Goal: Transaction & Acquisition: Purchase product/service

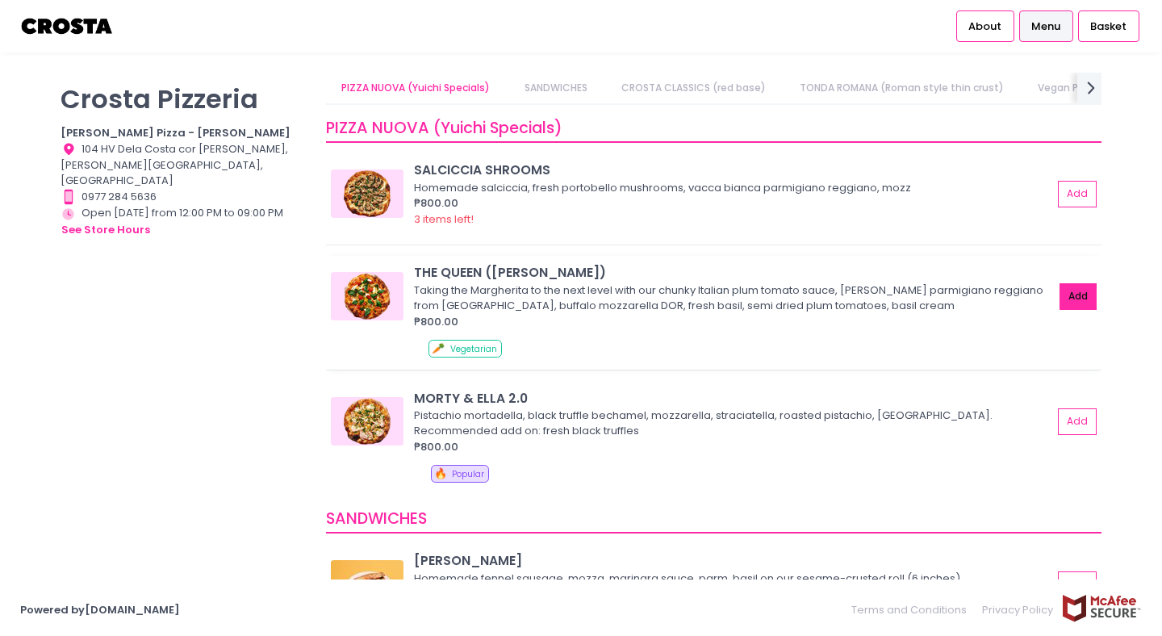
click at [1082, 298] on button "Add" at bounding box center [1078, 296] width 37 height 27
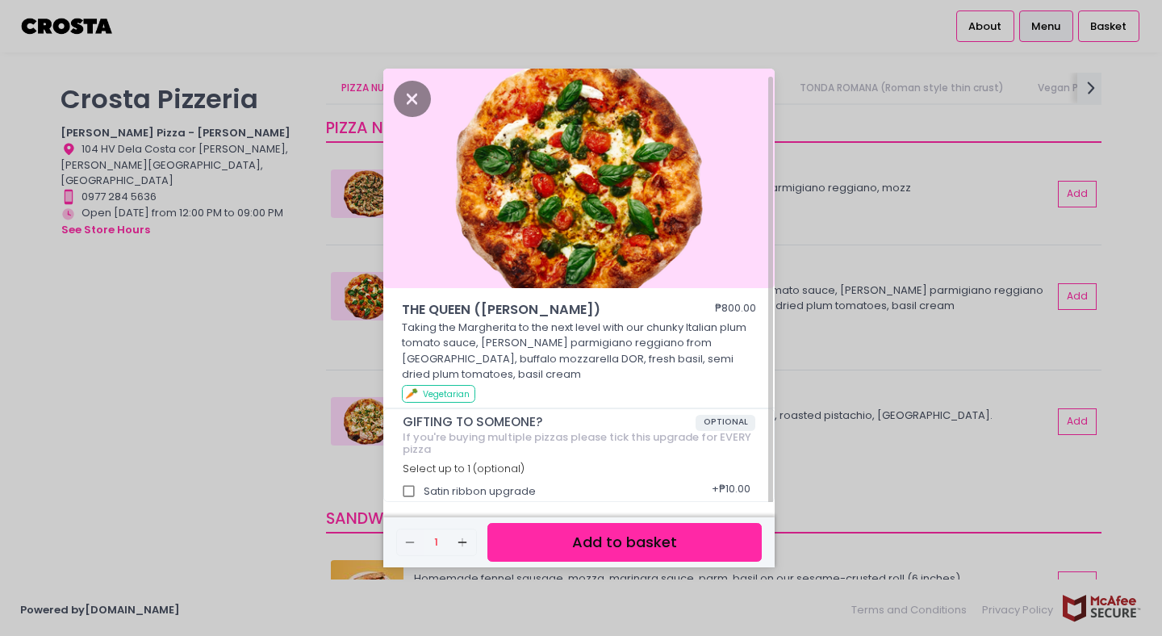
scroll to position [4, 0]
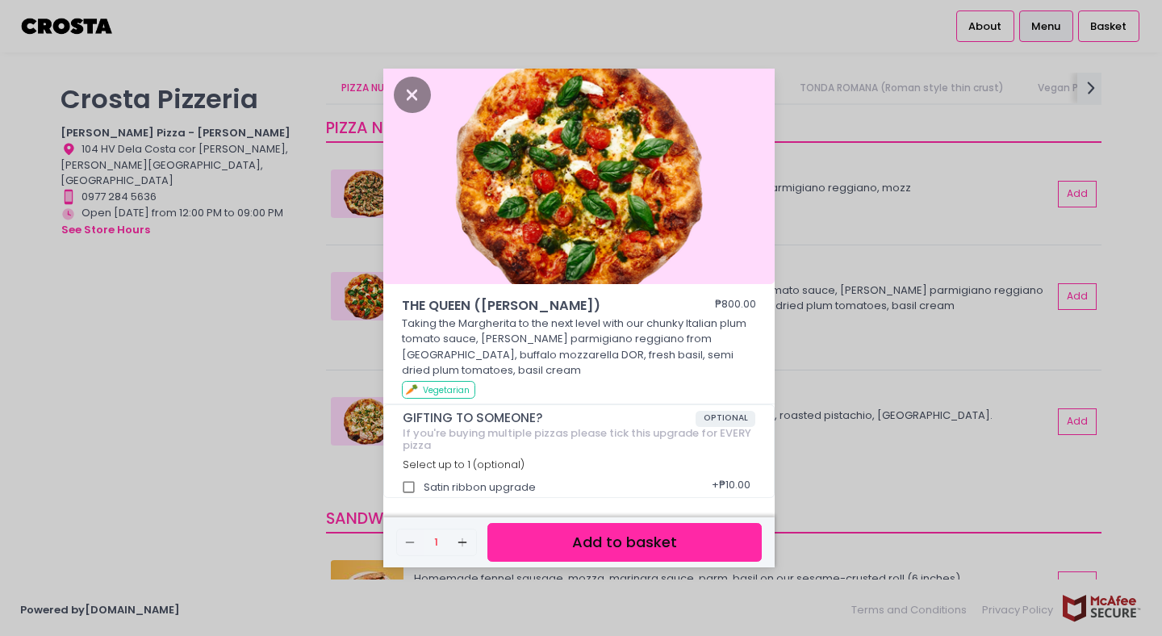
click at [614, 538] on button "Add to basket" at bounding box center [624, 543] width 274 height 40
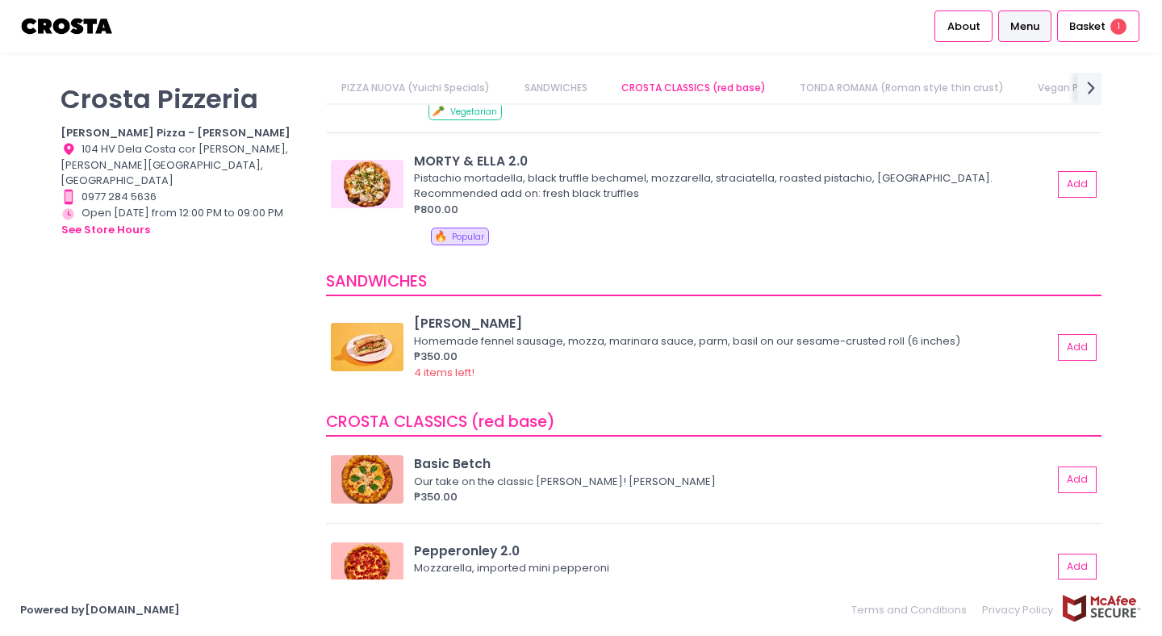
scroll to position [251, 0]
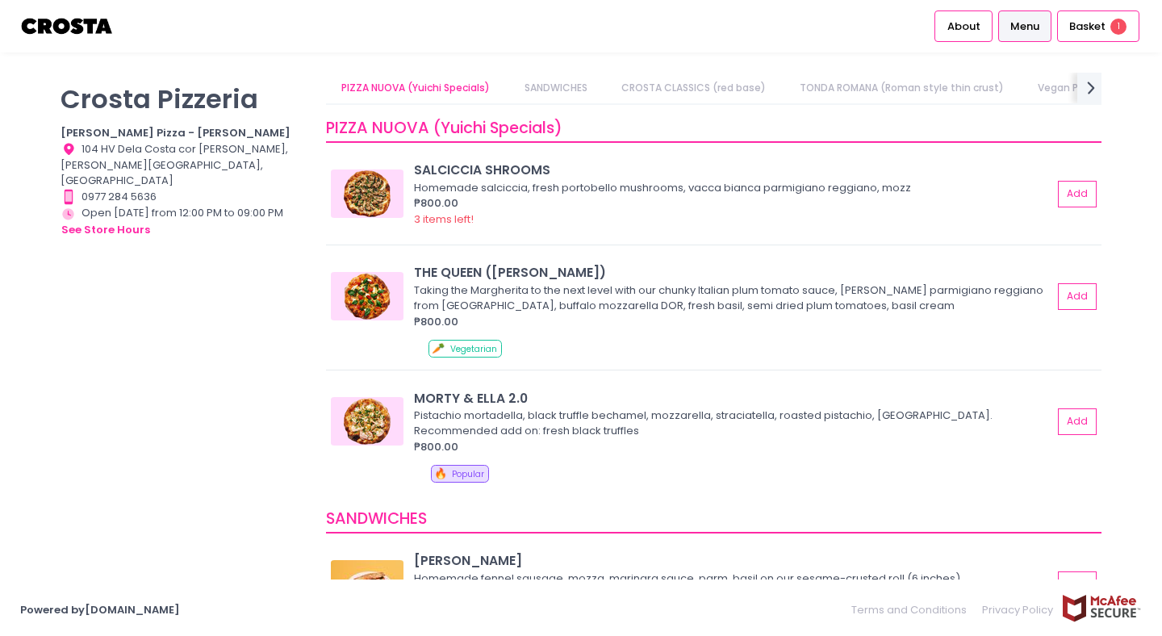
click at [1066, 87] on link "Vegan Pizza" at bounding box center [1068, 88] width 92 height 31
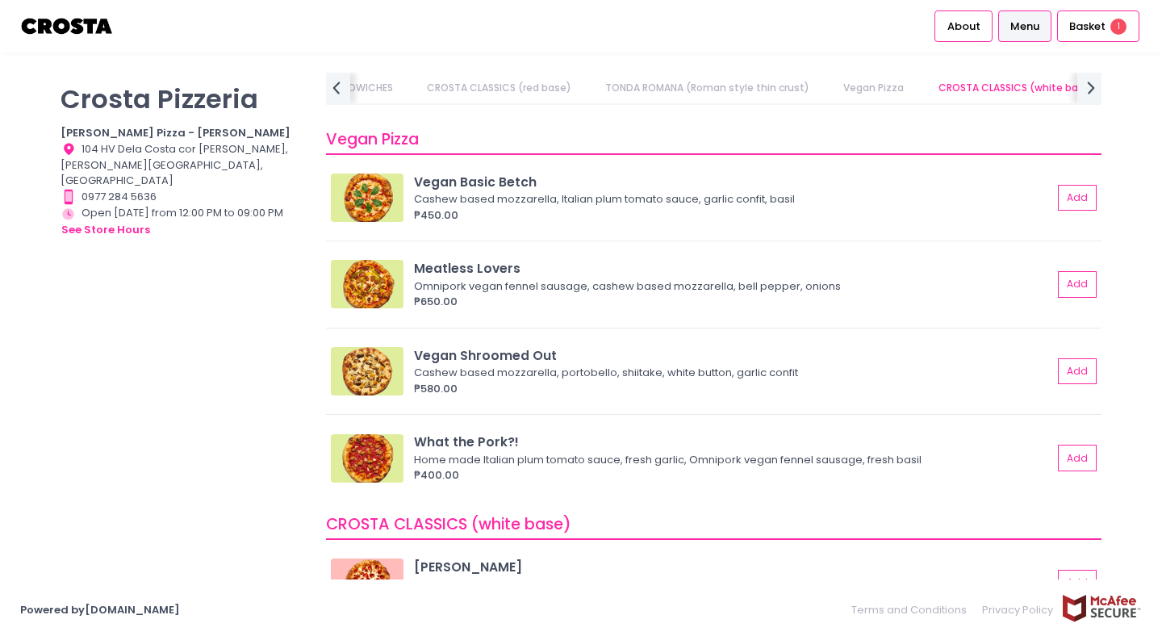
scroll to position [1047, 0]
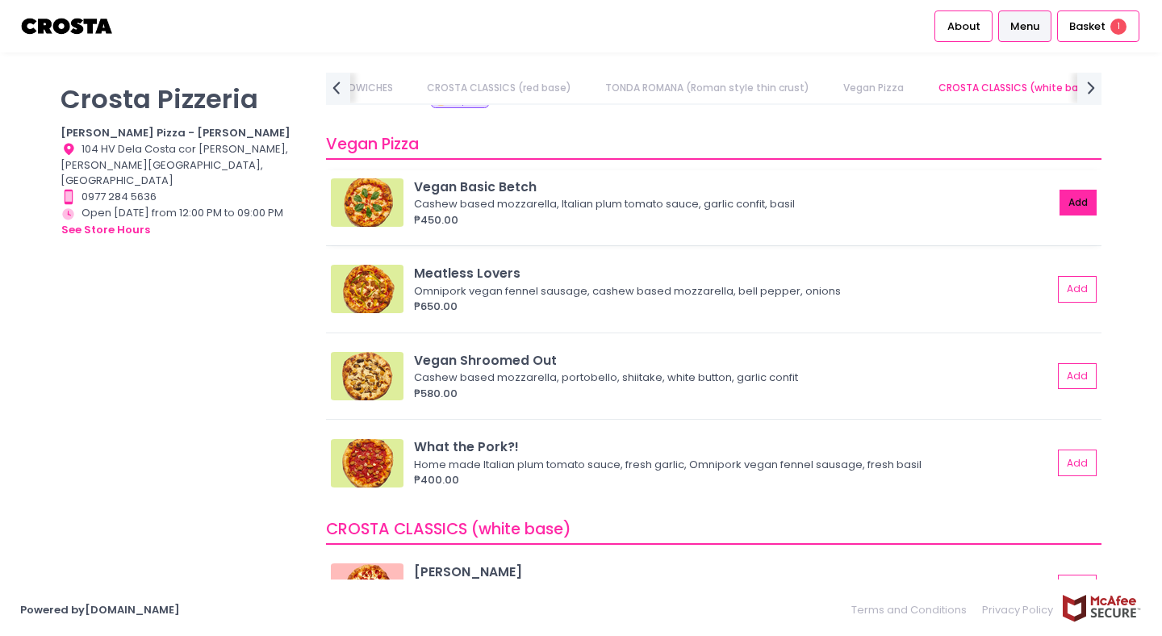
click at [1077, 205] on button "Add" at bounding box center [1078, 203] width 37 height 27
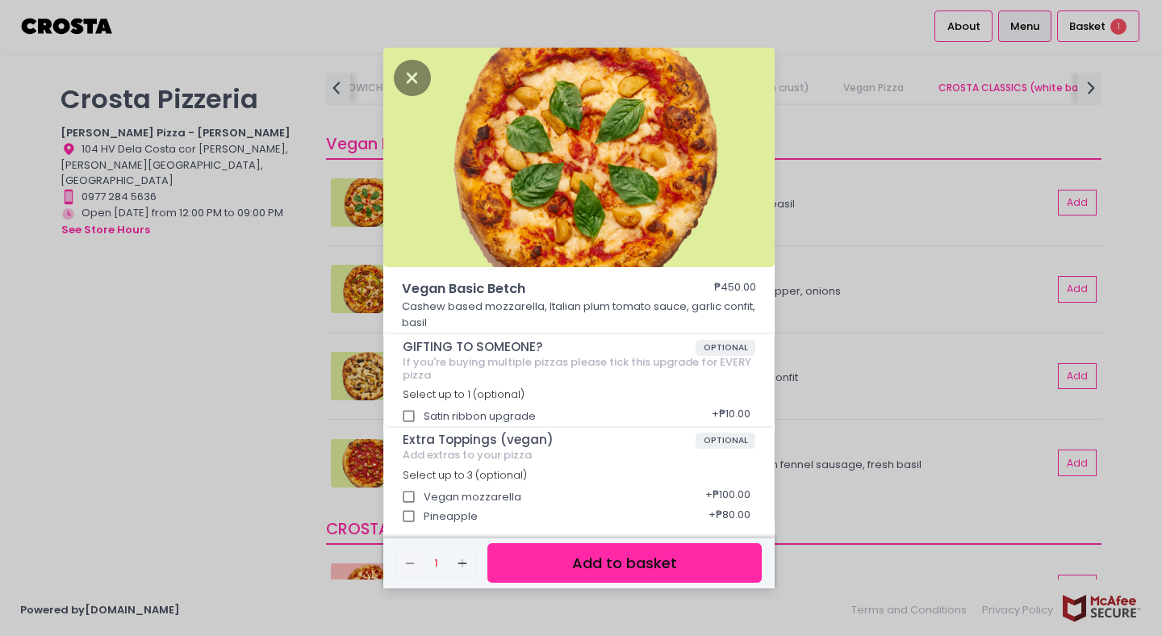
click at [596, 560] on button "Add to basket" at bounding box center [624, 563] width 274 height 40
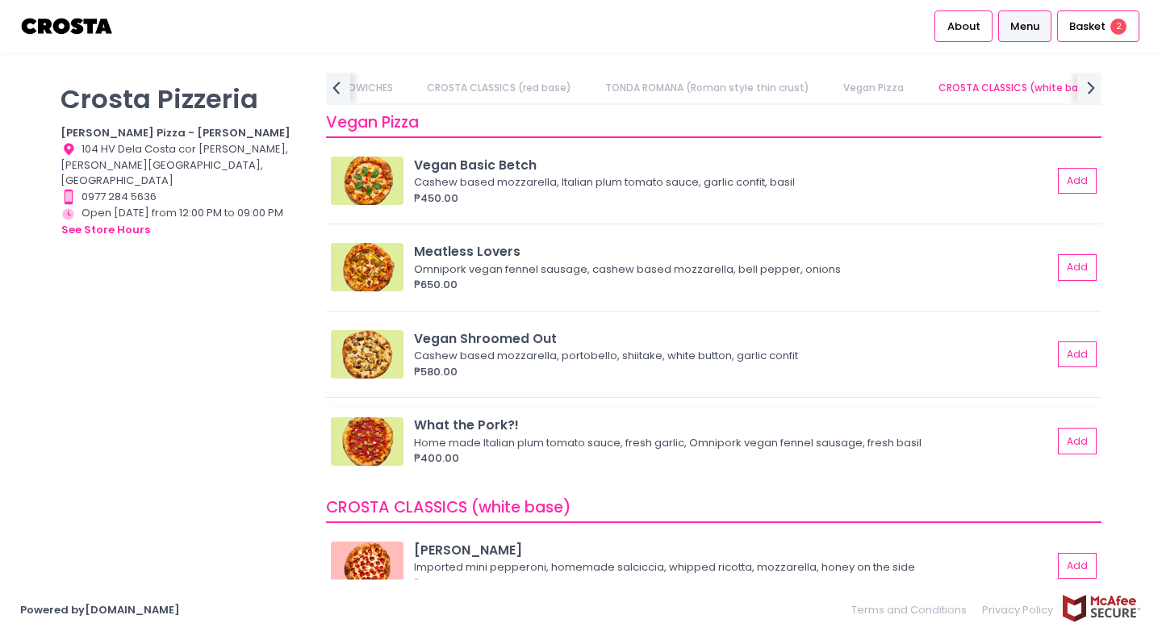
scroll to position [1071, 0]
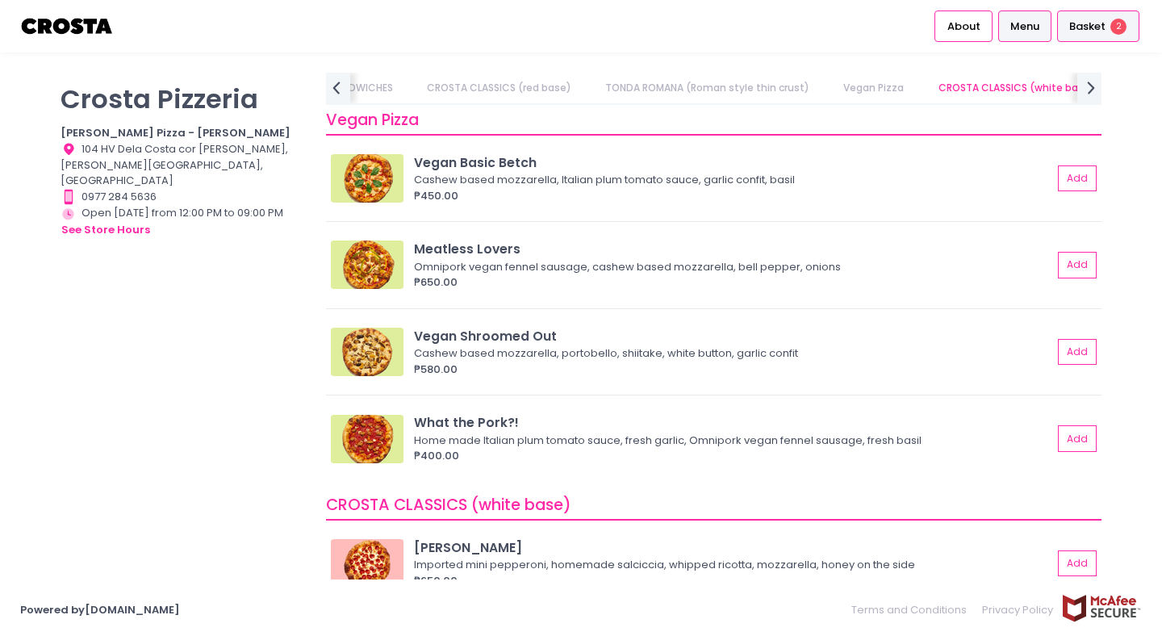
click at [1099, 29] on span "Basket" at bounding box center [1087, 27] width 36 height 16
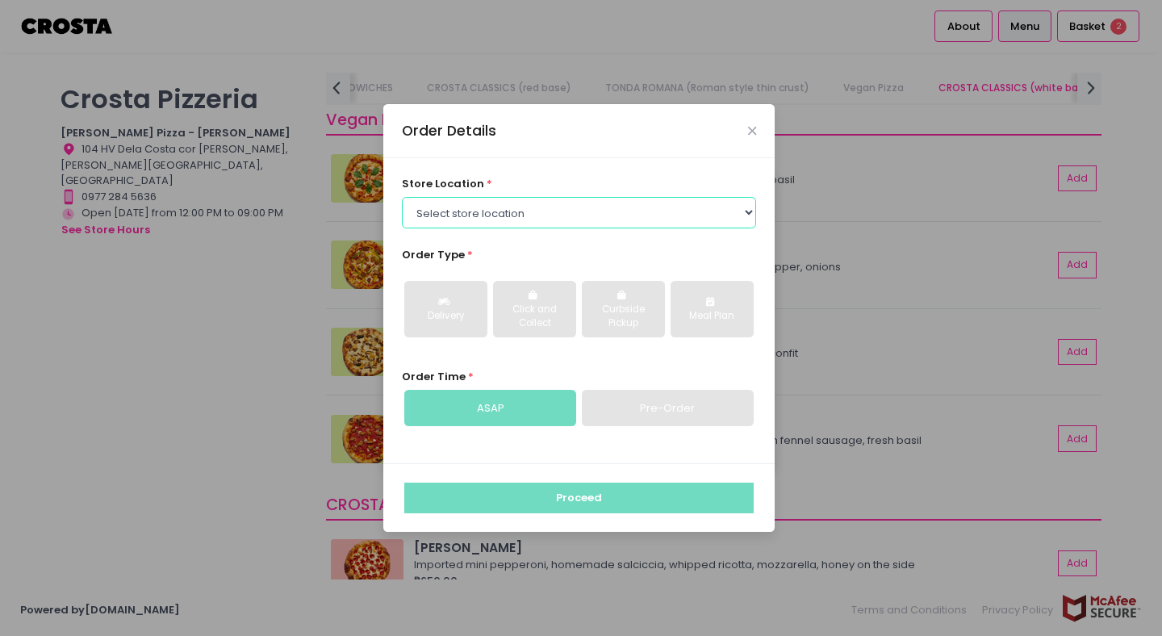
click at [702, 224] on select "Select store location Crosta Pizza - Salcedo Crosta Pizza - San Juan" at bounding box center [579, 212] width 355 height 31
select select "5fabb2e53664a8677beaeb89"
click at [402, 197] on select "Select store location Crosta Pizza - Salcedo Crosta Pizza - San Juan" at bounding box center [579, 212] width 355 height 31
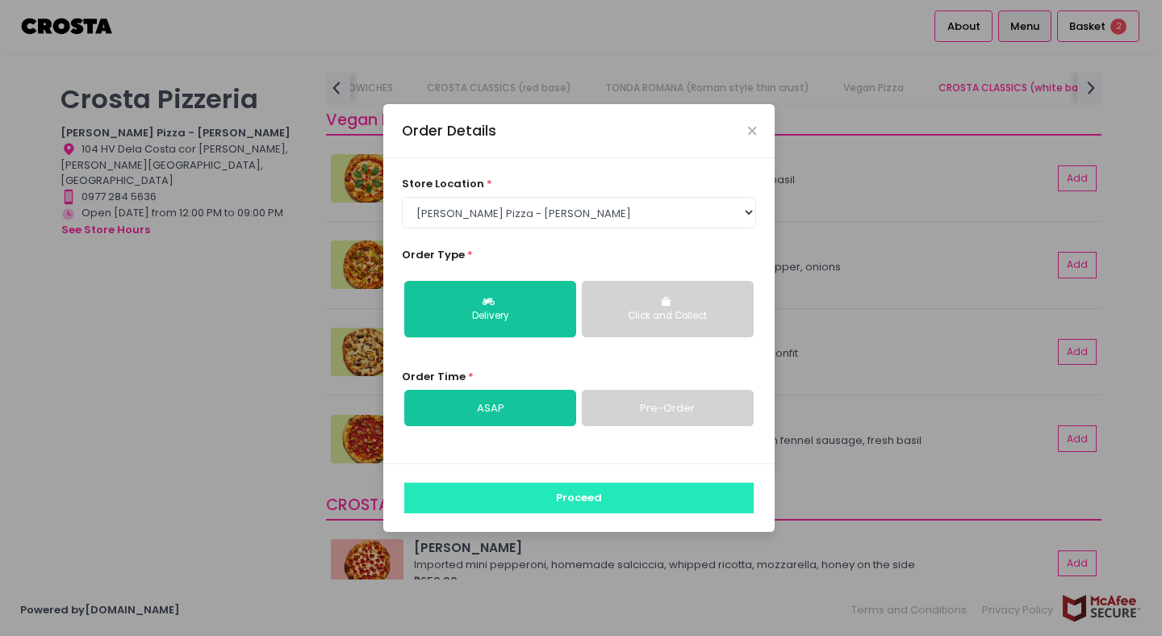
click at [562, 499] on button "Proceed" at bounding box center [578, 498] width 349 height 31
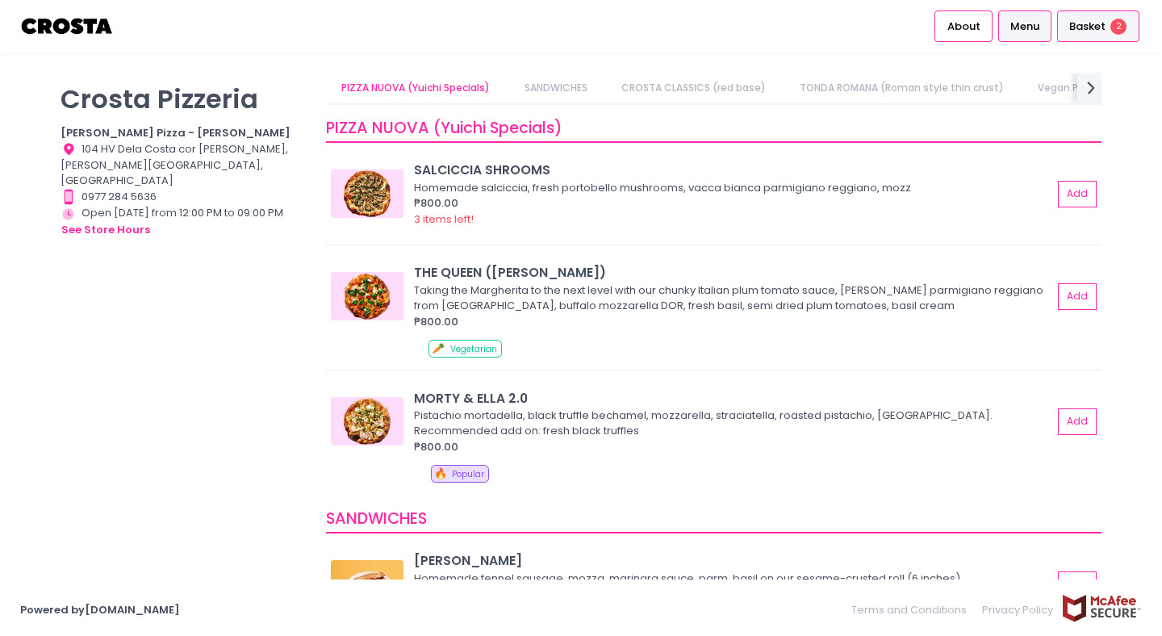
click at [1114, 20] on span "2" at bounding box center [1118, 27] width 16 height 16
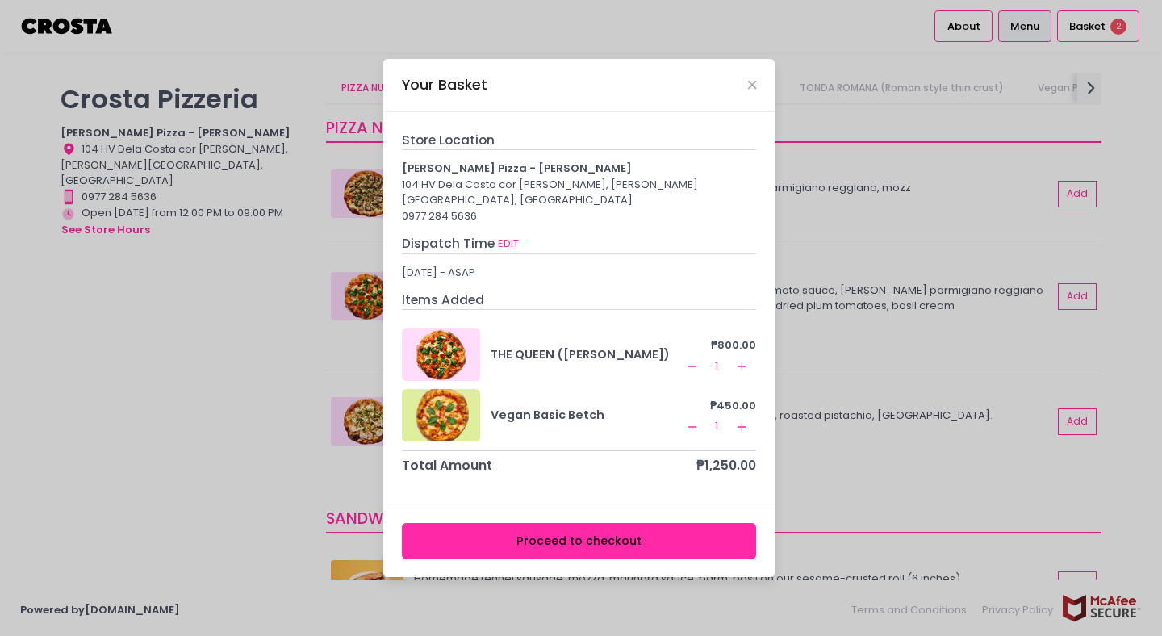
click at [692, 360] on icon "Remove Created with Sketch." at bounding box center [692, 366] width 13 height 13
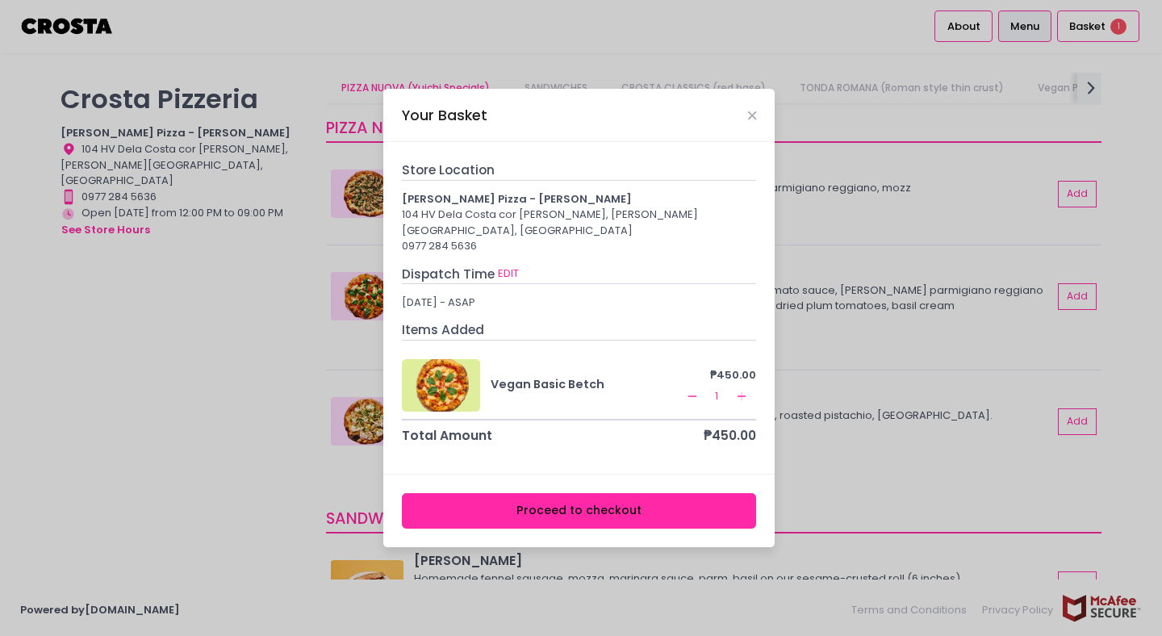
click at [201, 395] on div "Your Basket Store Location Crosta Pizza - Salcedo 104 HV Dela Costa cor LP Levi…" at bounding box center [581, 318] width 1162 height 636
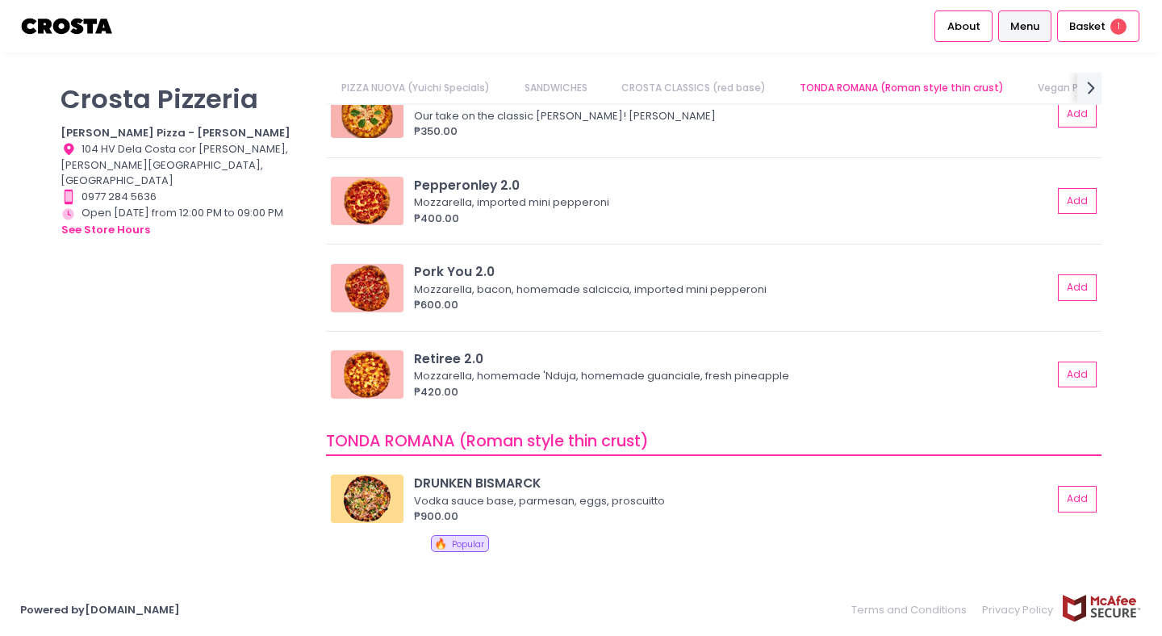
scroll to position [605, 0]
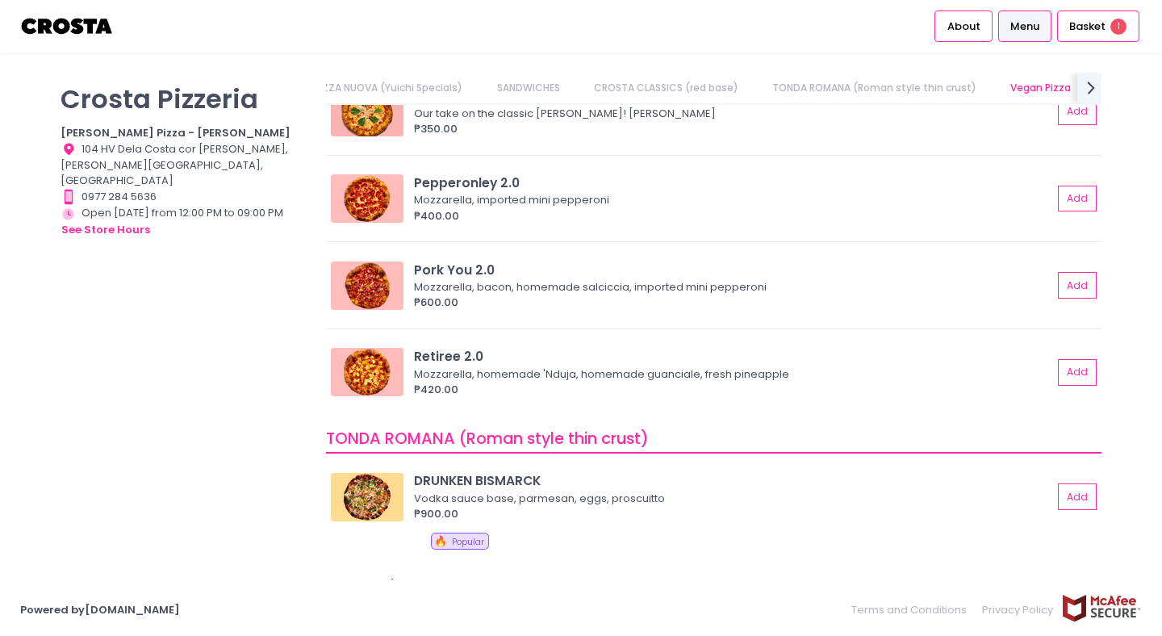
click at [1028, 97] on link "Vegan Pizza" at bounding box center [1041, 88] width 92 height 31
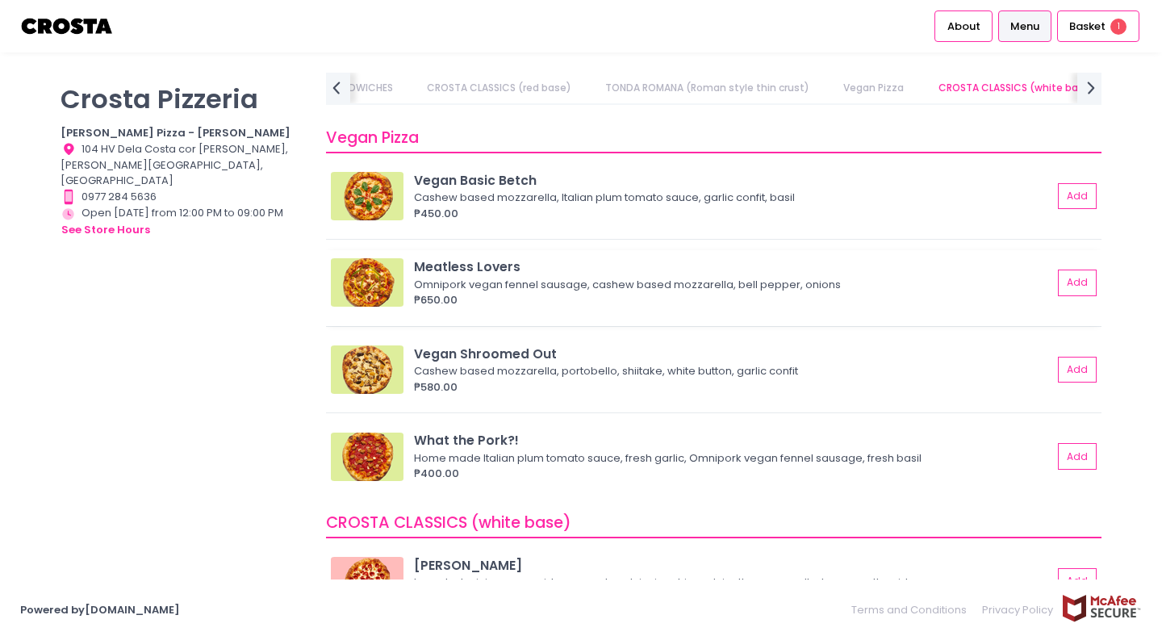
scroll to position [1063, 0]
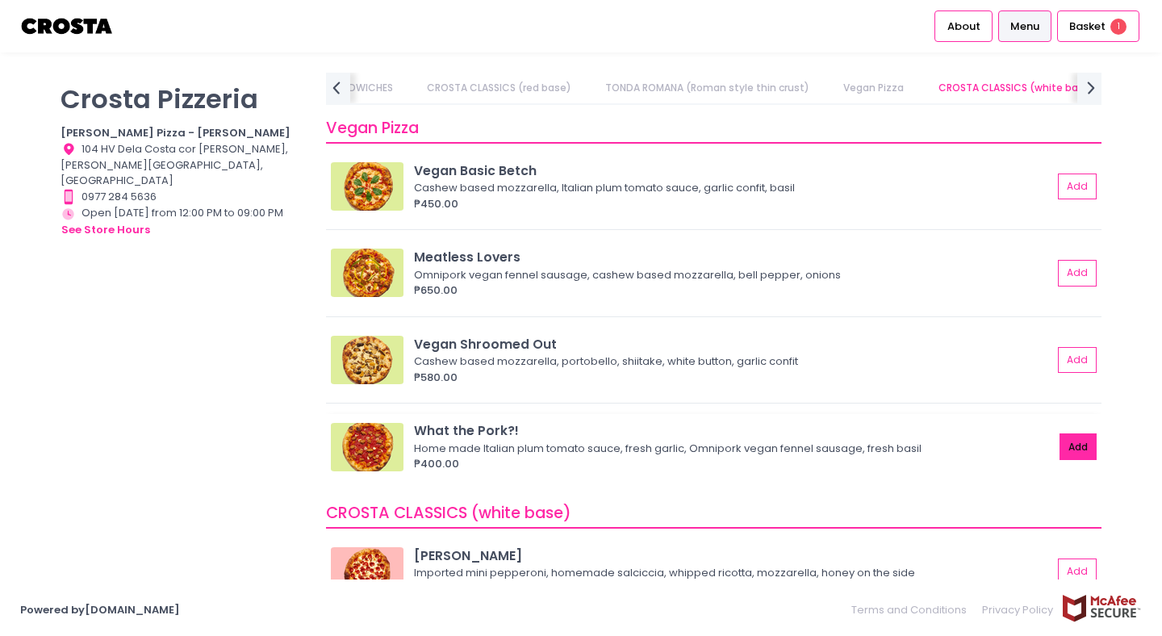
click at [1078, 453] on button "Add" at bounding box center [1078, 446] width 37 height 27
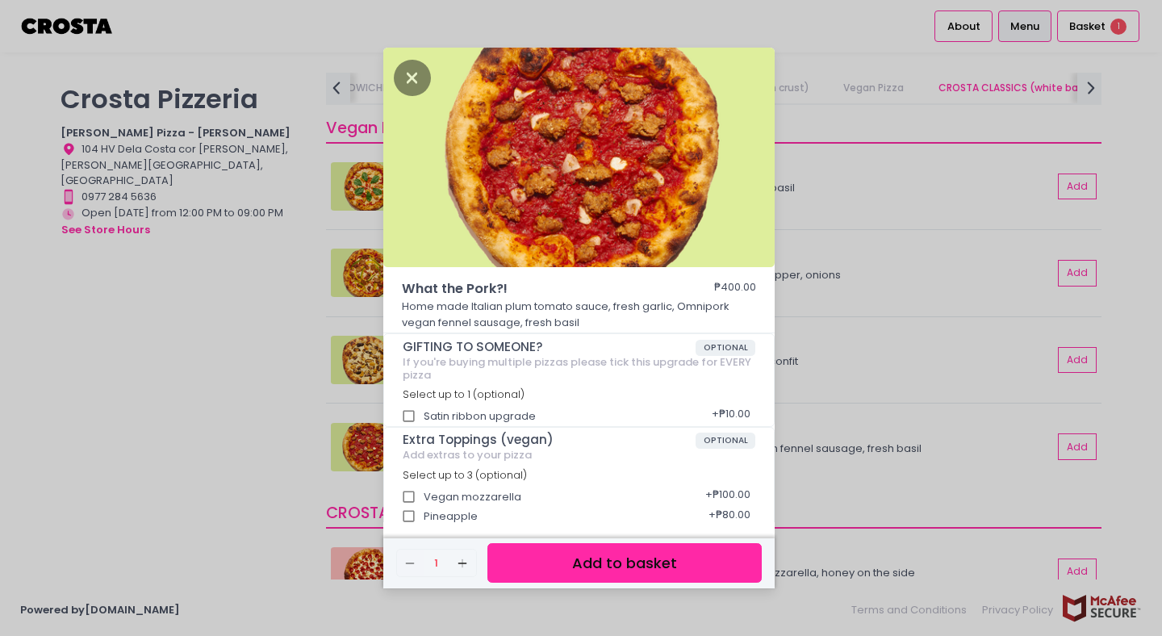
click at [626, 563] on button "Add to basket" at bounding box center [624, 563] width 274 height 40
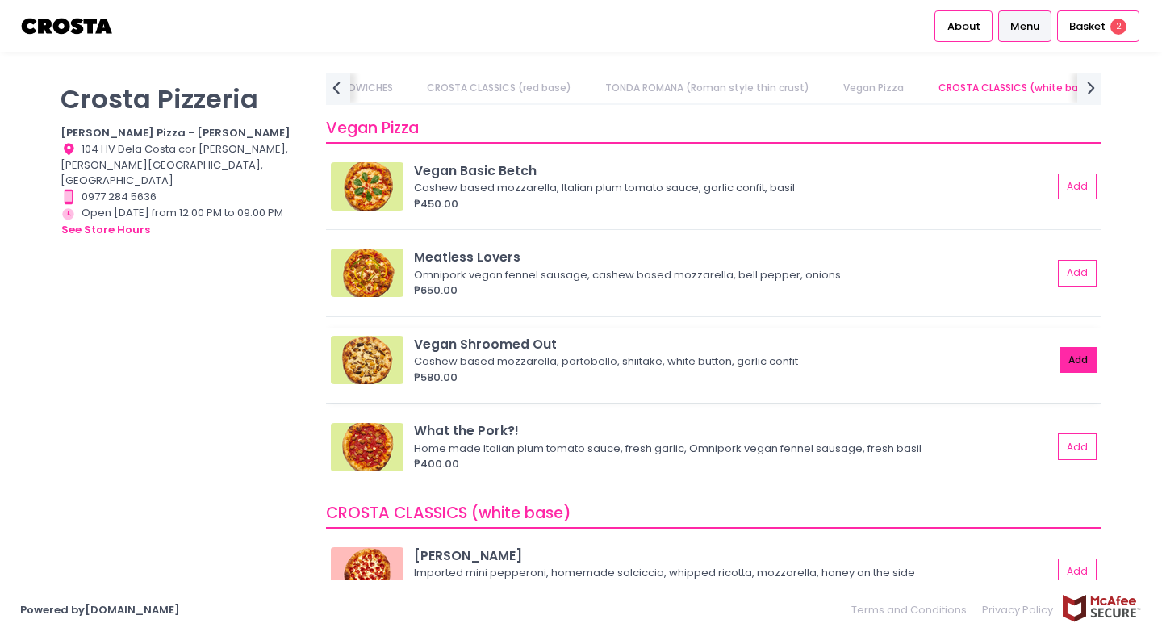
click at [1068, 356] on button "Add" at bounding box center [1078, 360] width 37 height 27
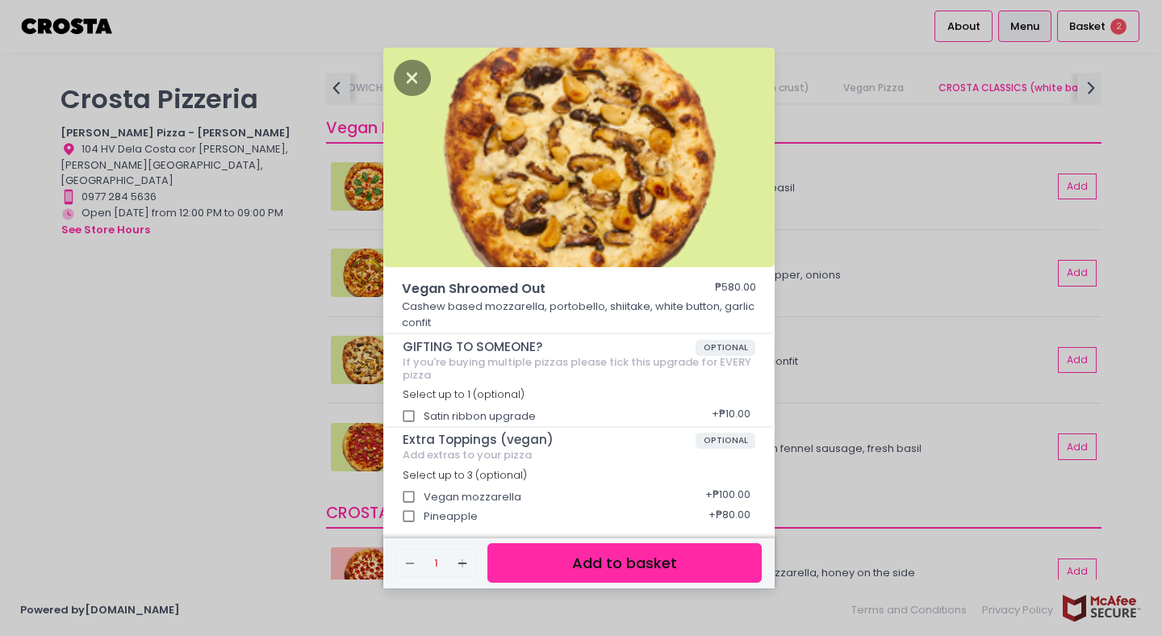
click at [675, 574] on button "Add to basket" at bounding box center [624, 563] width 274 height 40
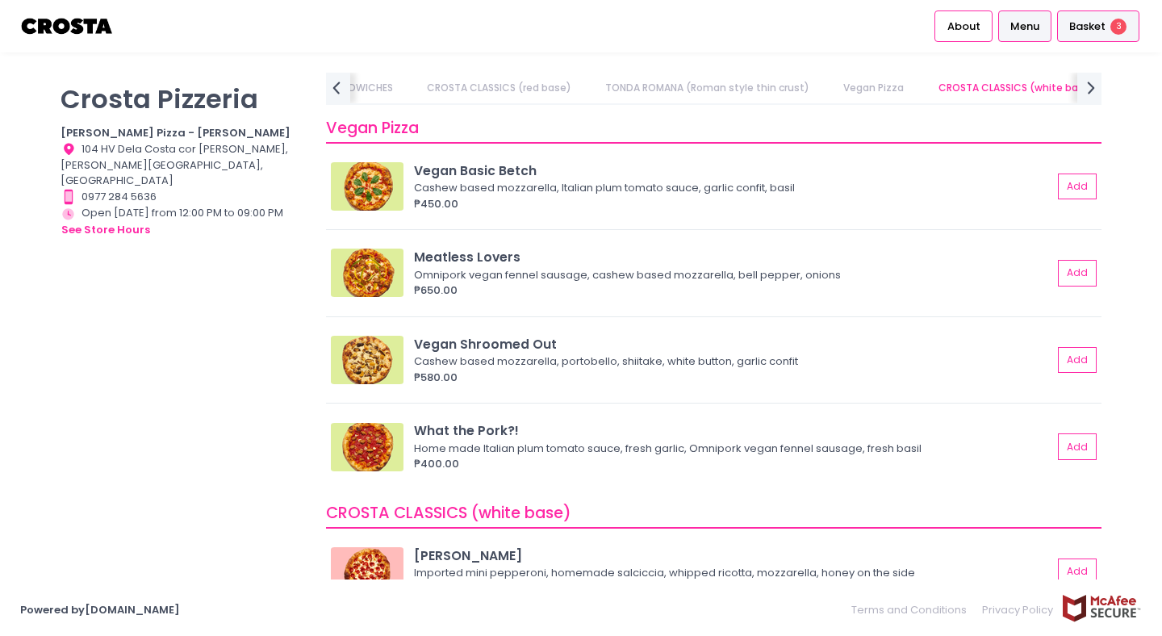
click at [1113, 44] on li "Basket 3" at bounding box center [1098, 26] width 88 height 52
click at [1095, 28] on span "Basket" at bounding box center [1087, 27] width 36 height 16
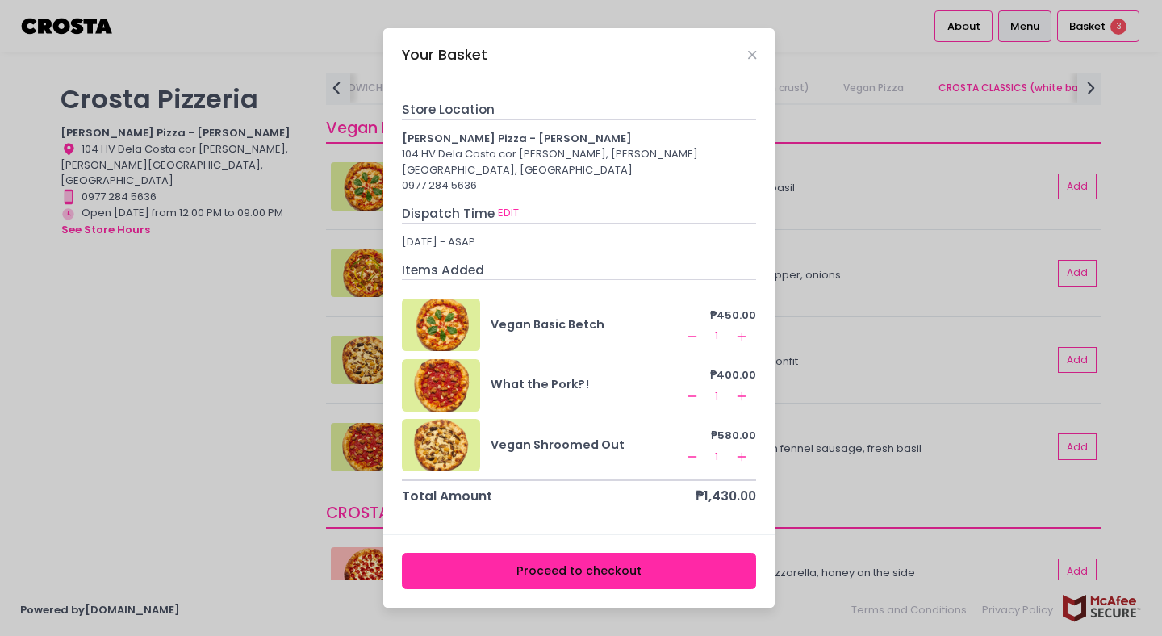
click at [742, 336] on rect at bounding box center [741, 336] width 9 height 1
click at [621, 562] on button "Proceed to checkout" at bounding box center [579, 571] width 355 height 36
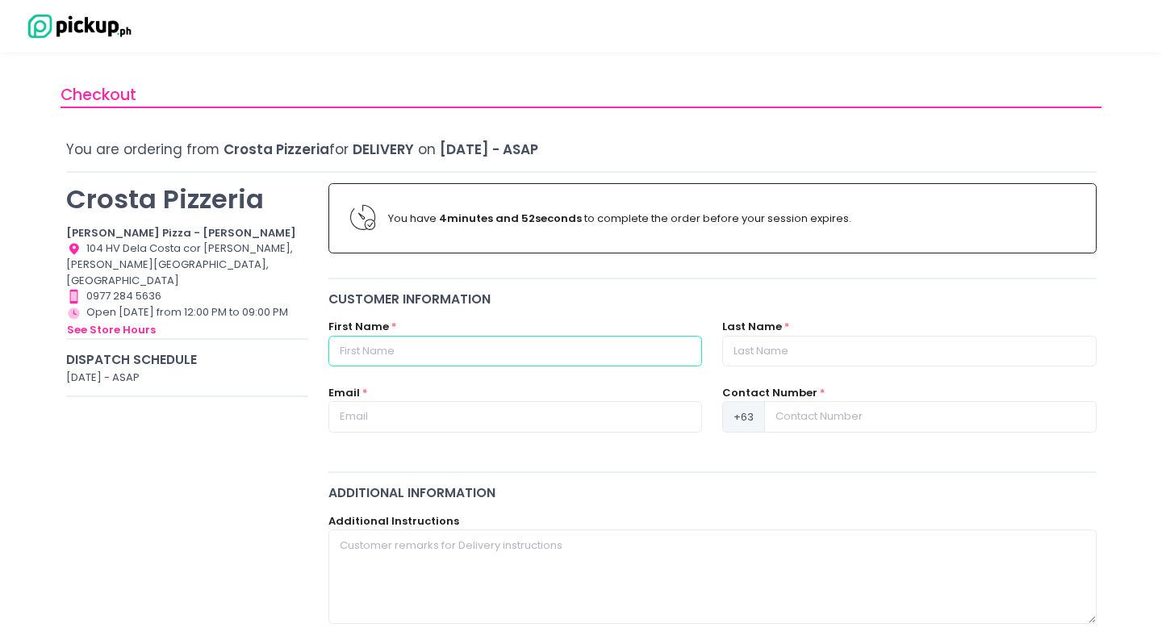
click at [480, 354] on input "text" at bounding box center [515, 351] width 374 height 31
type input "Natasha"
type input "Mendoza"
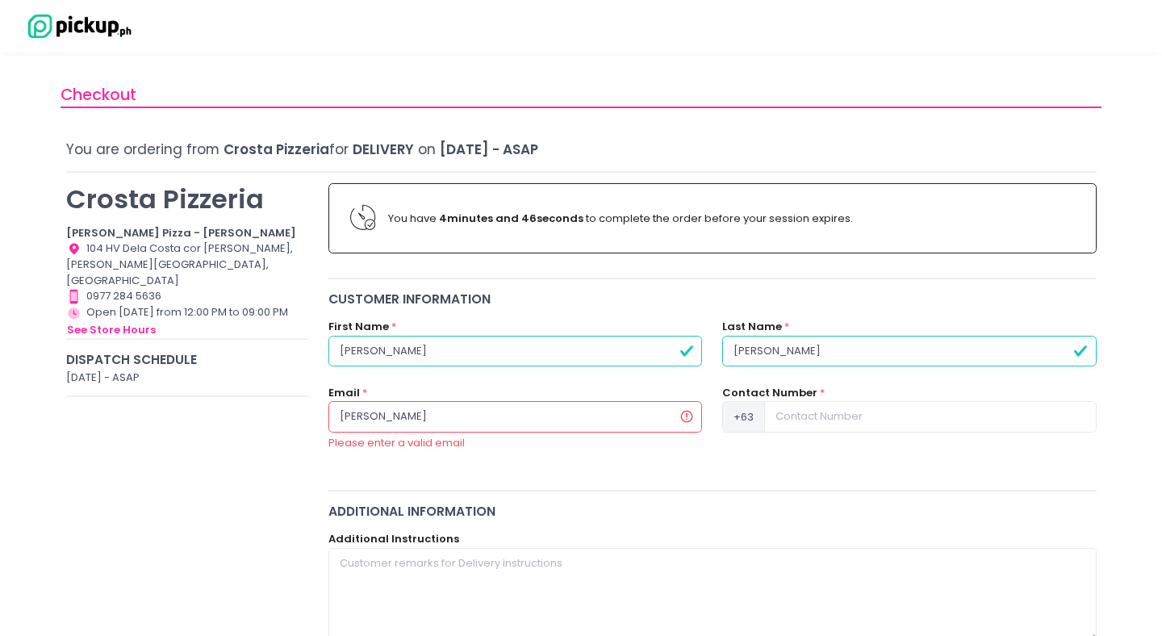
type input "natasha.crossfitethos@gmail.com"
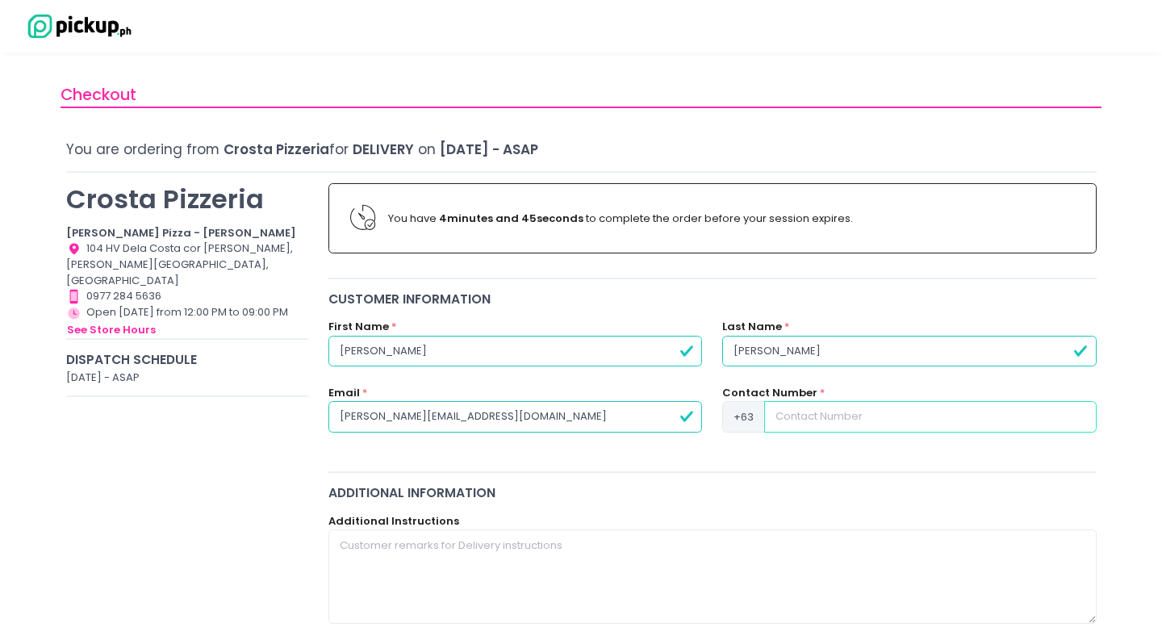
click at [851, 421] on input at bounding box center [930, 416] width 332 height 31
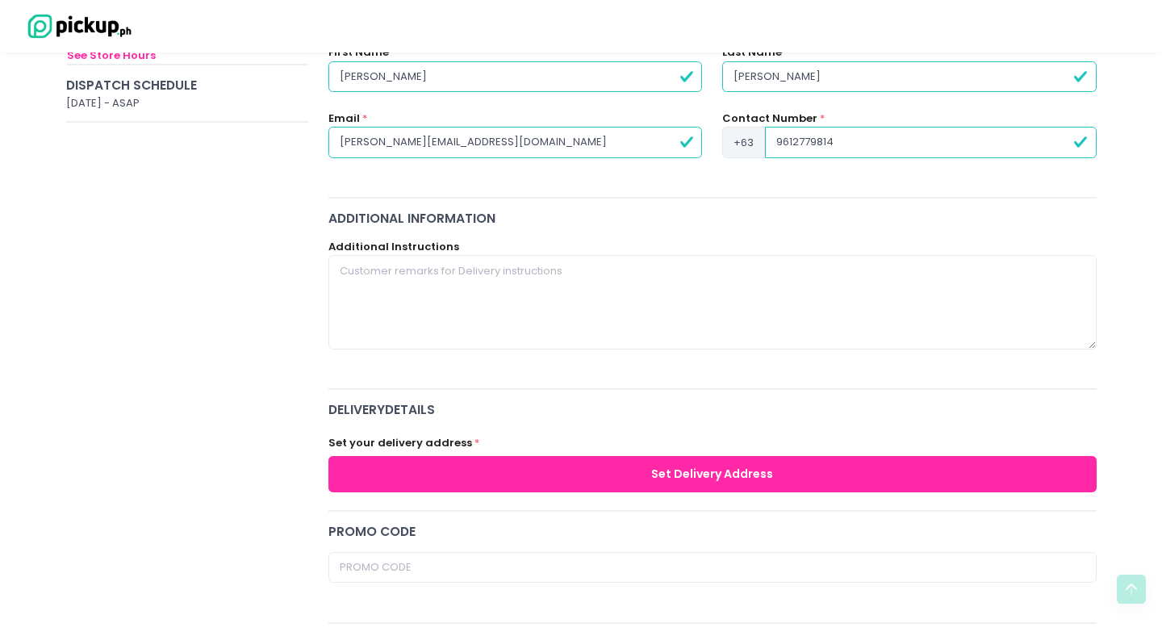
scroll to position [270, 0]
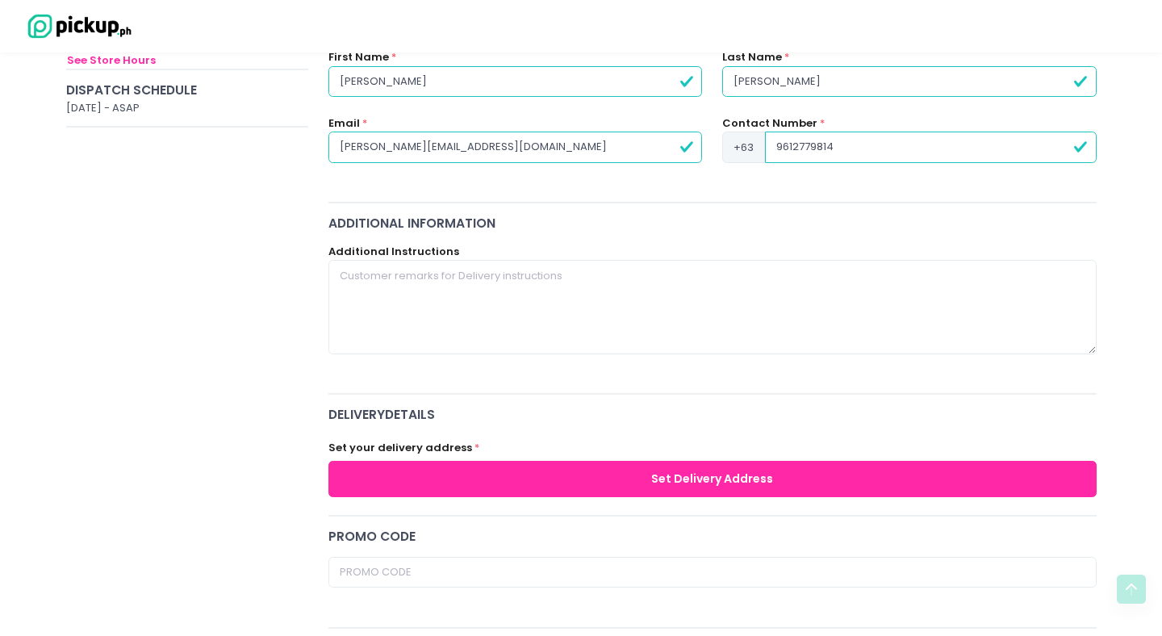
type input "9612779814"
click at [787, 486] on button "Set Delivery Address" at bounding box center [712, 479] width 768 height 36
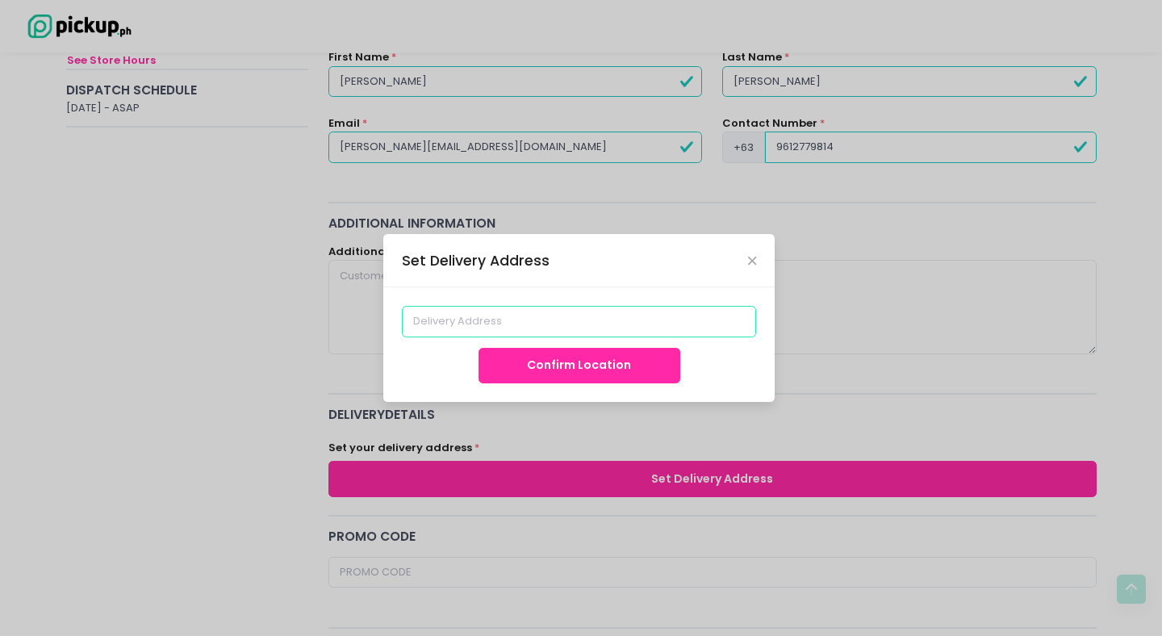
click at [546, 337] on input at bounding box center [579, 321] width 355 height 31
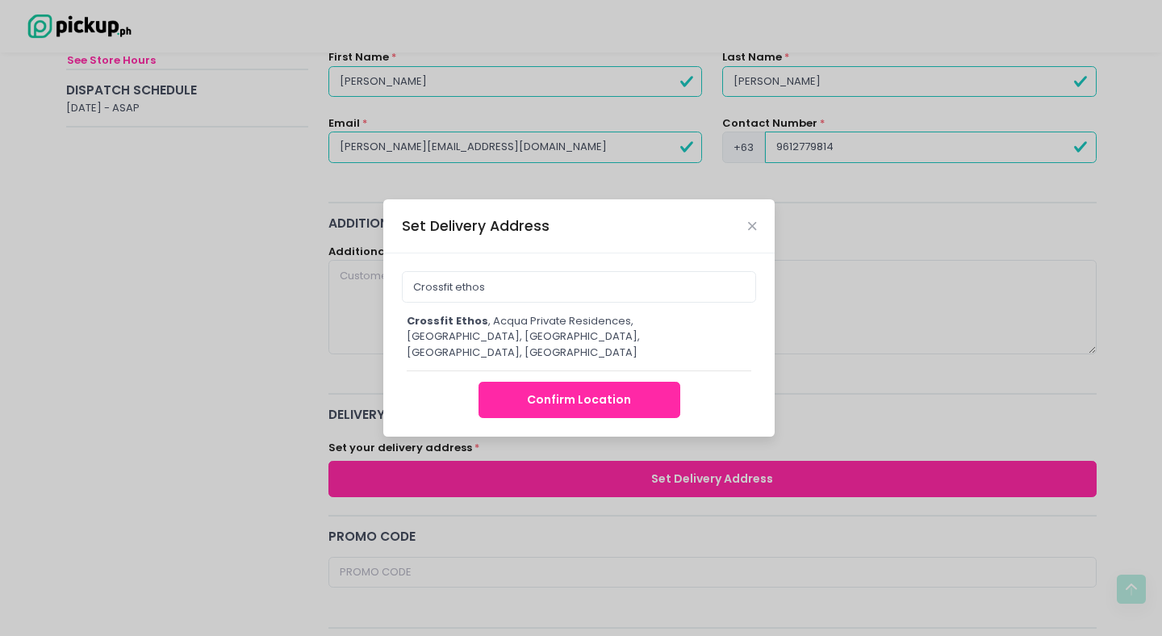
click at [475, 341] on div "Crossfit ethos , Acqua Private Residences, Coronado, Mandaluyong City, Metro Ma…" at bounding box center [579, 337] width 345 height 48
type input "CrossFit ETHOS, Acqua Private Residences, Coronado, Mandaluyong City, Metro Man…"
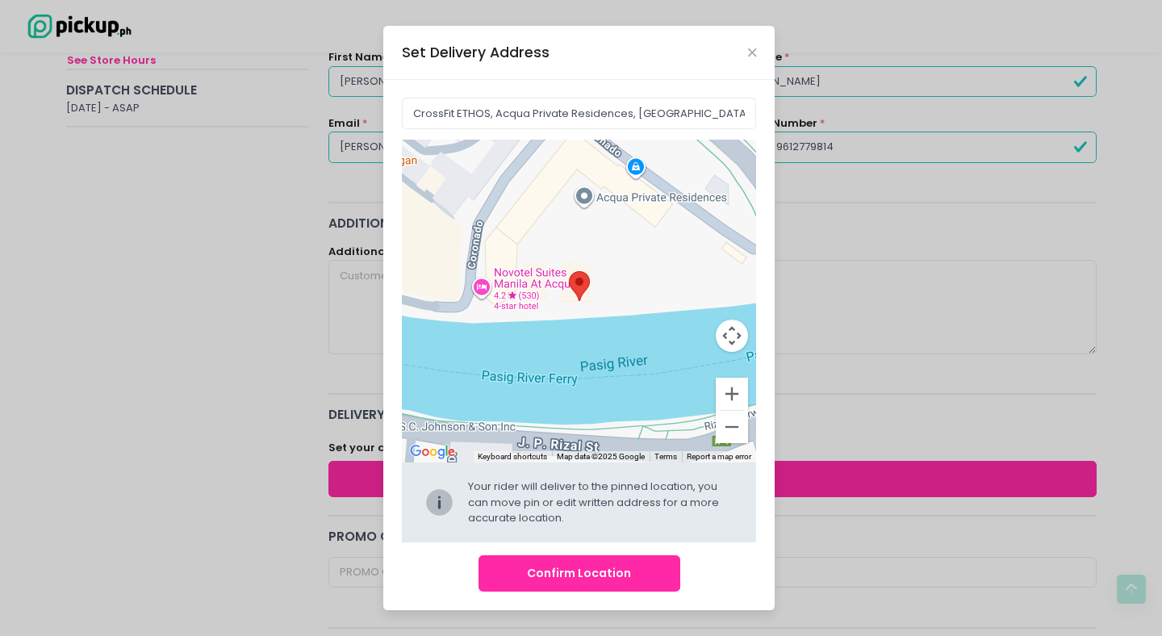
click at [604, 569] on button "Confirm Location" at bounding box center [580, 573] width 202 height 36
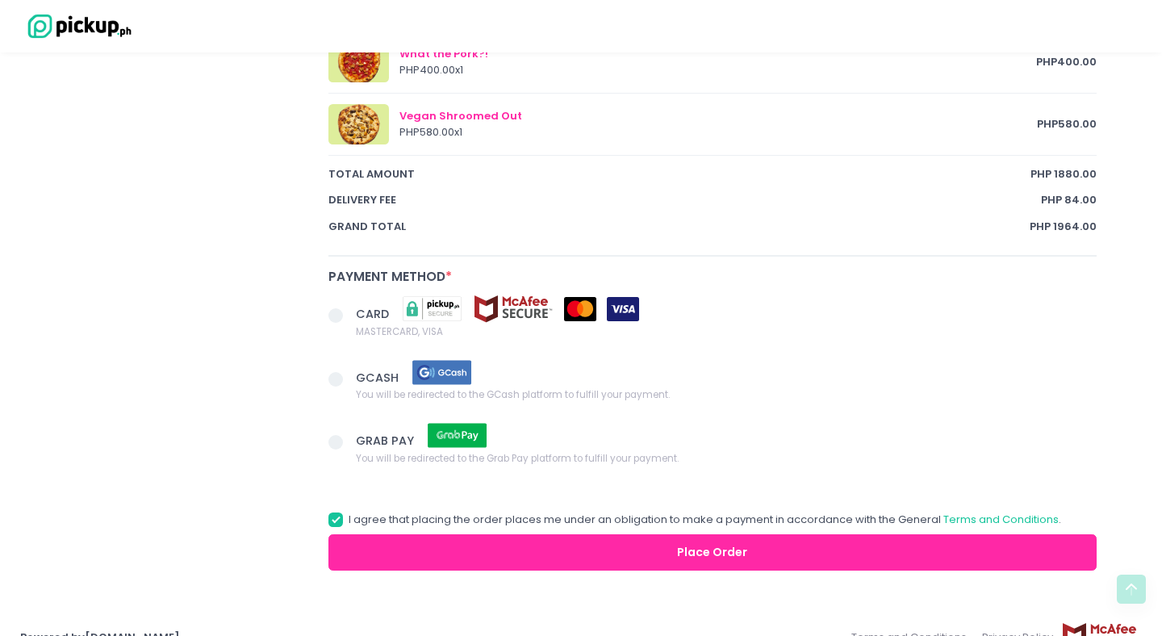
scroll to position [1008, 0]
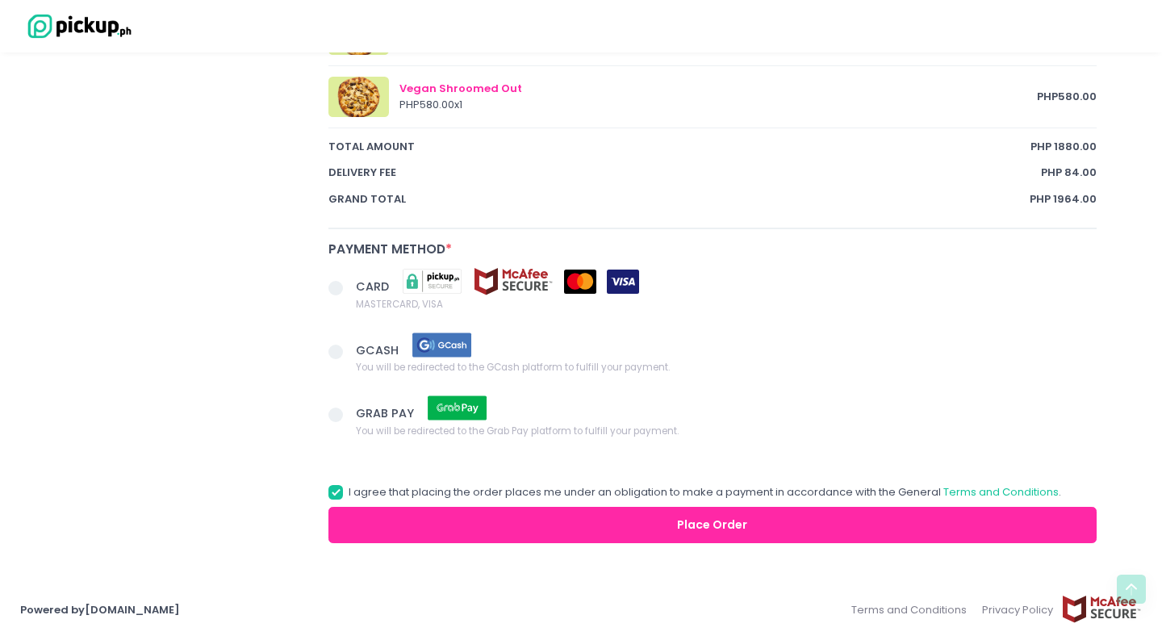
click at [340, 353] on span at bounding box center [335, 352] width 15 height 15
click at [349, 353] on input "GCASH You will be redirected to the GCash platform to fulfill your payment." at bounding box center [354, 349] width 10 height 10
click at [560, 519] on button "Place Order" at bounding box center [712, 525] width 768 height 36
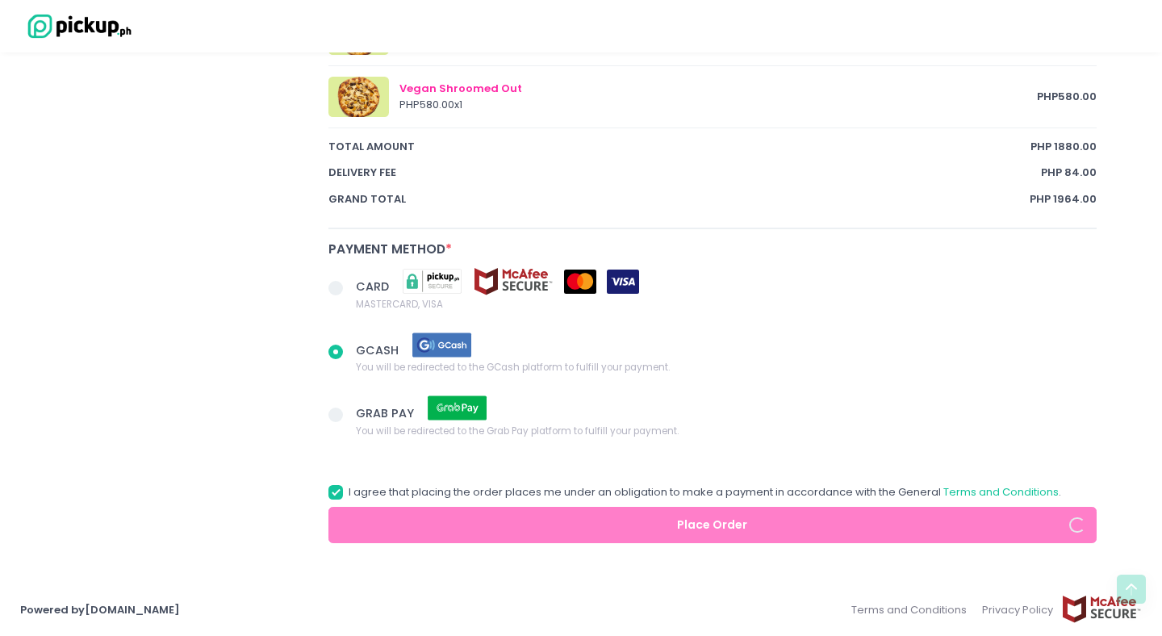
radio input "true"
